Goal: Use online tool/utility: Utilize a website feature to perform a specific function

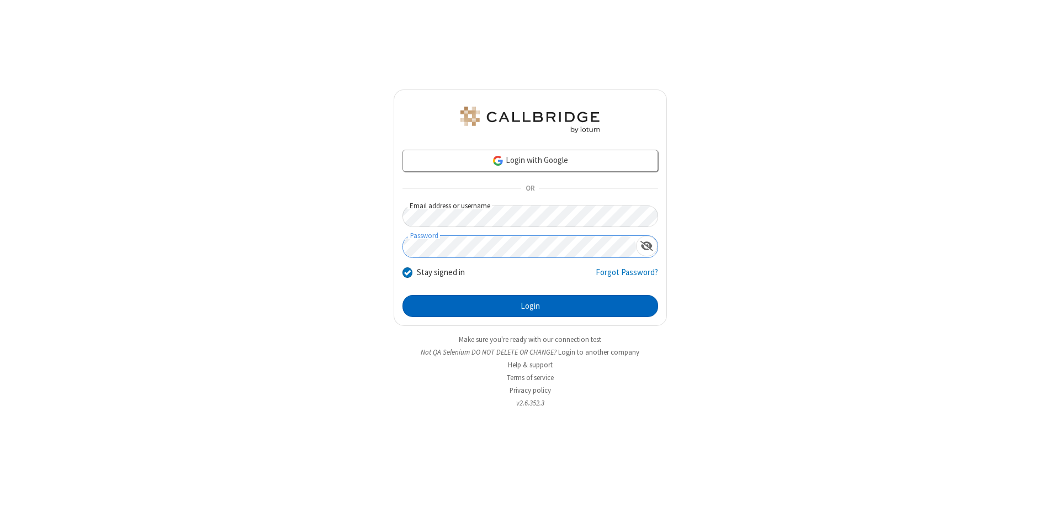
click at [530, 306] on button "Login" at bounding box center [531, 306] width 256 height 22
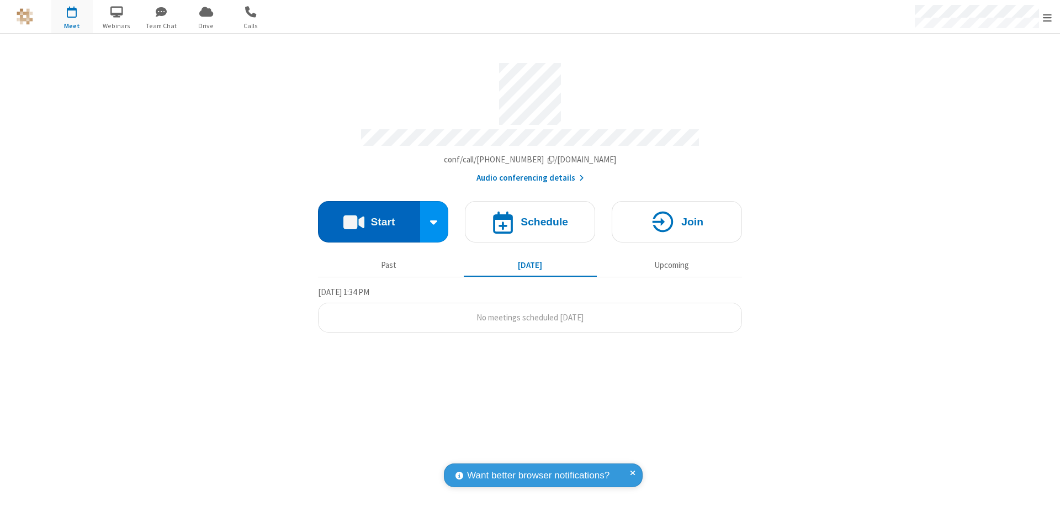
click at [369, 217] on button "Start" at bounding box center [369, 221] width 102 height 41
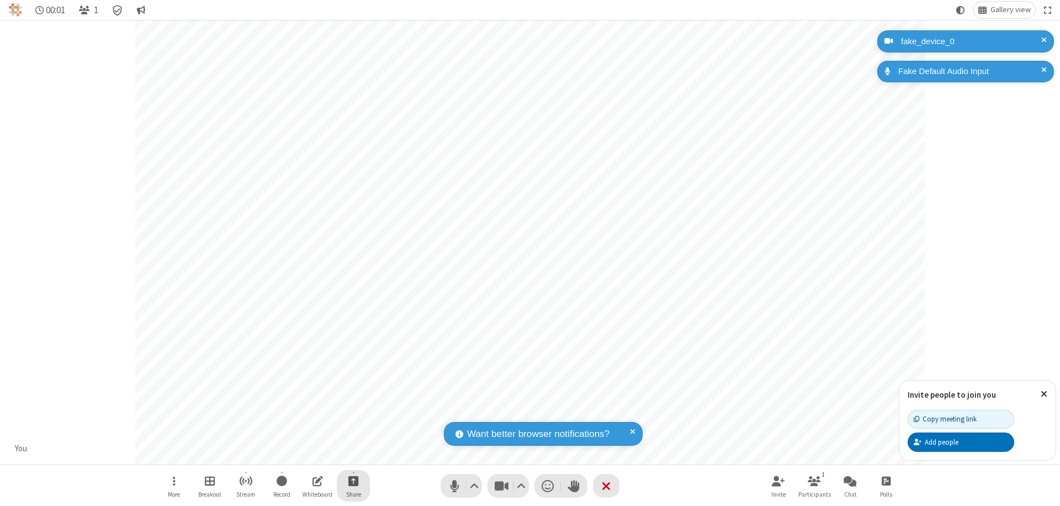
click at [353, 481] on span "Start sharing" at bounding box center [354, 481] width 10 height 14
click at [309, 454] on span "Share my screen" at bounding box center [309, 454] width 13 height 9
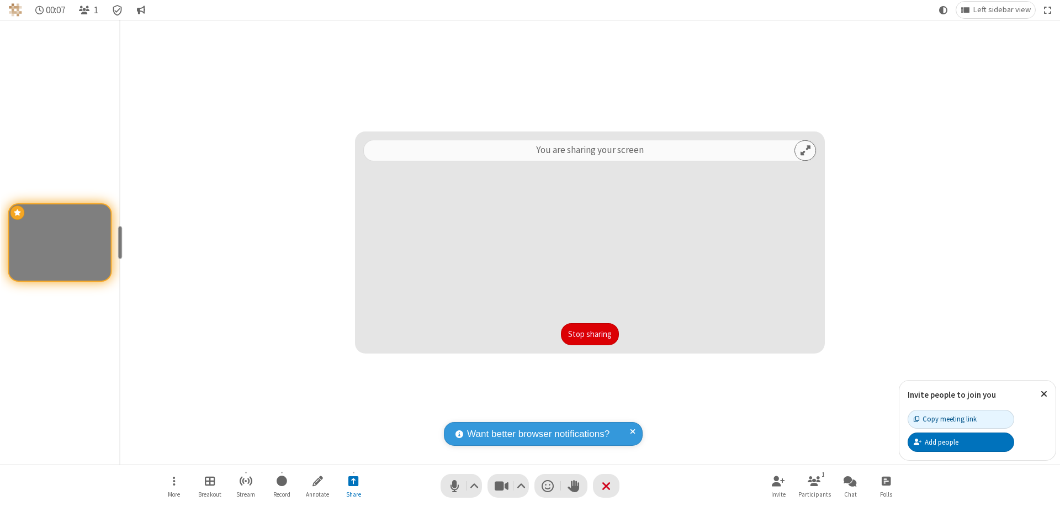
click at [590, 334] on button "Stop sharing" at bounding box center [590, 334] width 58 height 22
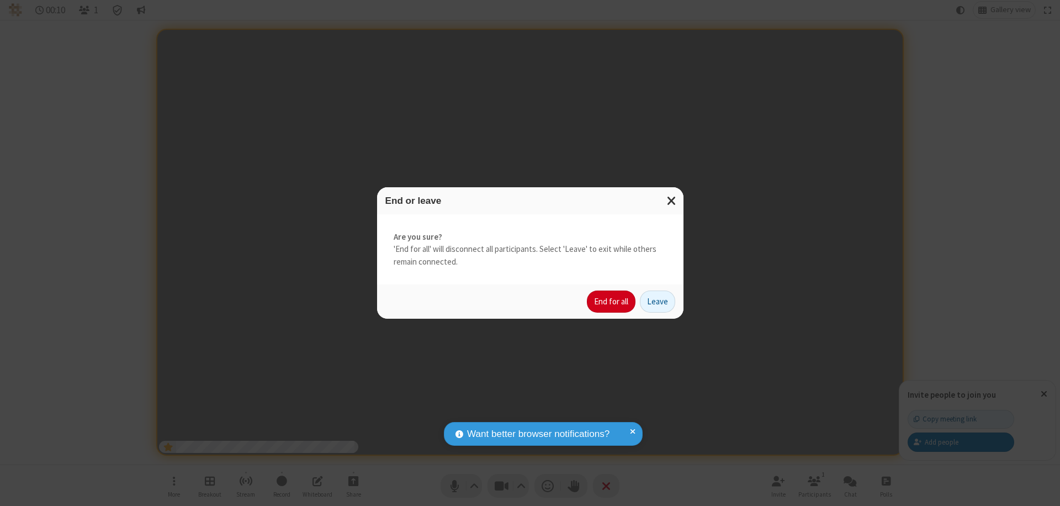
click at [612, 302] on button "End for all" at bounding box center [611, 302] width 49 height 22
